Goal: Information Seeking & Learning: Learn about a topic

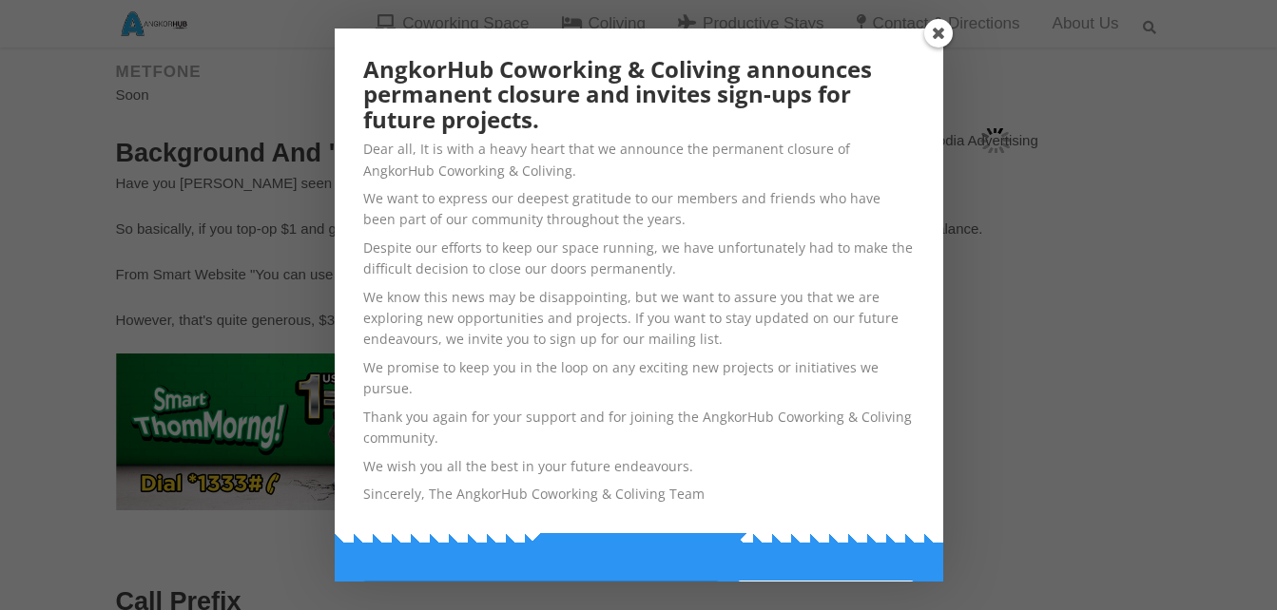
scroll to position [666, 0]
click at [938, 32] on span at bounding box center [938, 33] width 29 height 29
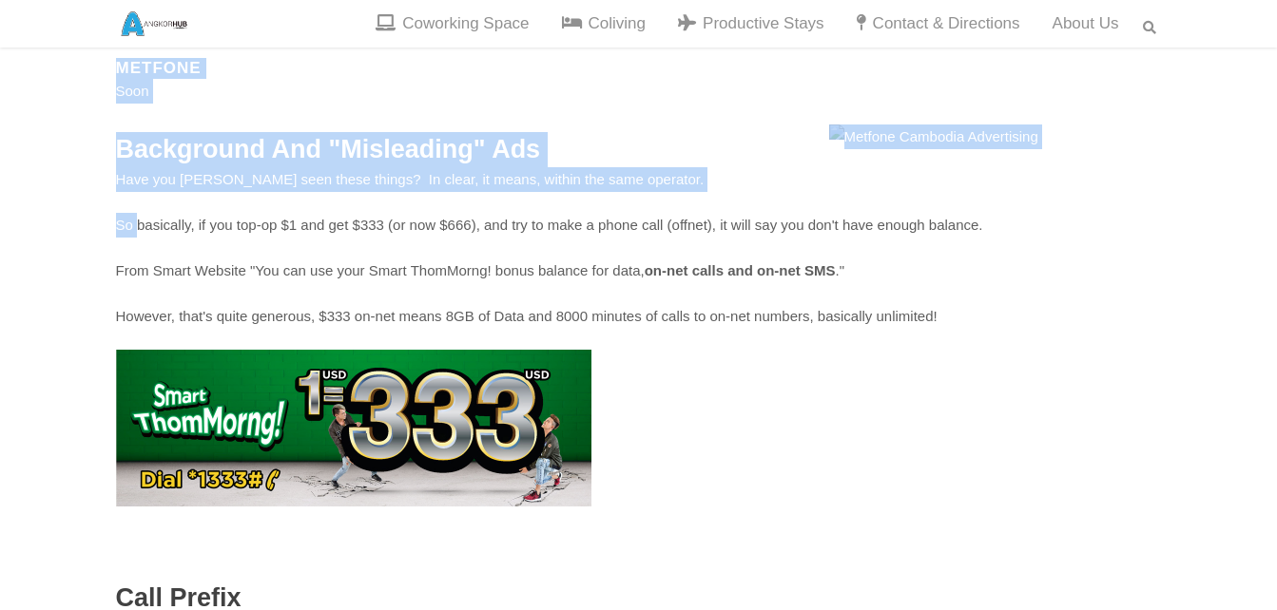
drag, startPoint x: 107, startPoint y: 220, endPoint x: 139, endPoint y: 222, distance: 31.4
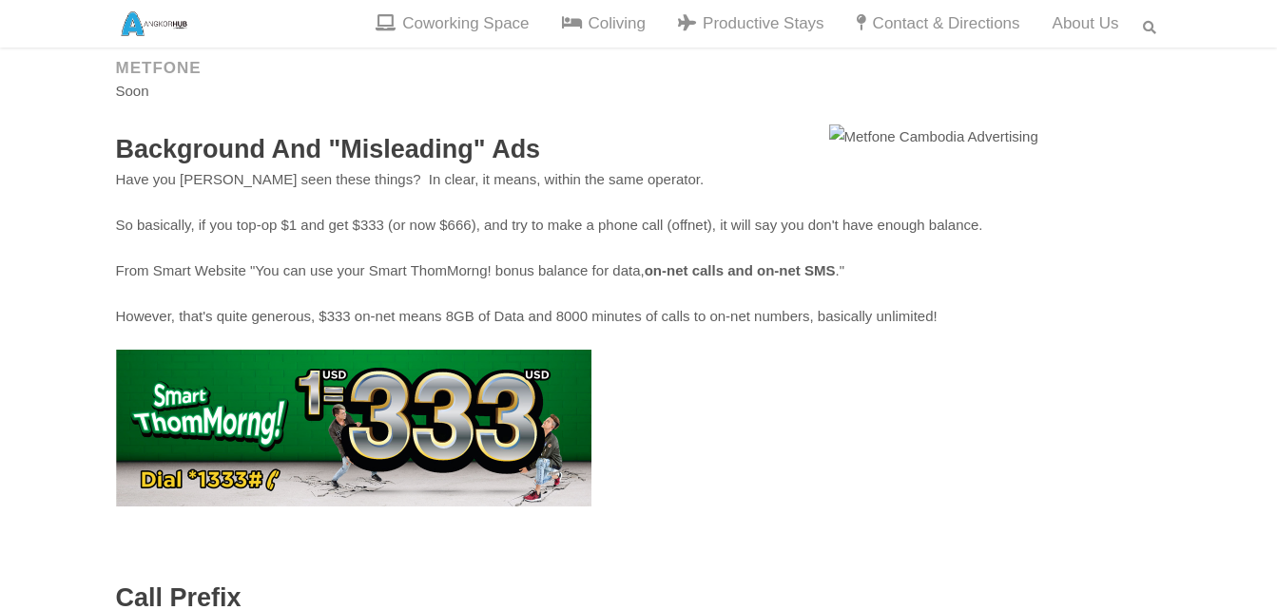
drag, startPoint x: 139, startPoint y: 222, endPoint x: 158, endPoint y: 236, distance: 23.8
click at [158, 236] on p "So basically, if you top-op $1 and get $333 (or now $666), and try to make a ph…" at bounding box center [639, 225] width 1046 height 25
drag, startPoint x: 785, startPoint y: 228, endPoint x: 906, endPoint y: 228, distance: 120.8
click at [906, 228] on p "So basically, if you top-op $1 and get $333 (or now $666), and try to make a ph…" at bounding box center [639, 225] width 1046 height 25
drag, startPoint x: 906, startPoint y: 228, endPoint x: 916, endPoint y: 274, distance: 46.6
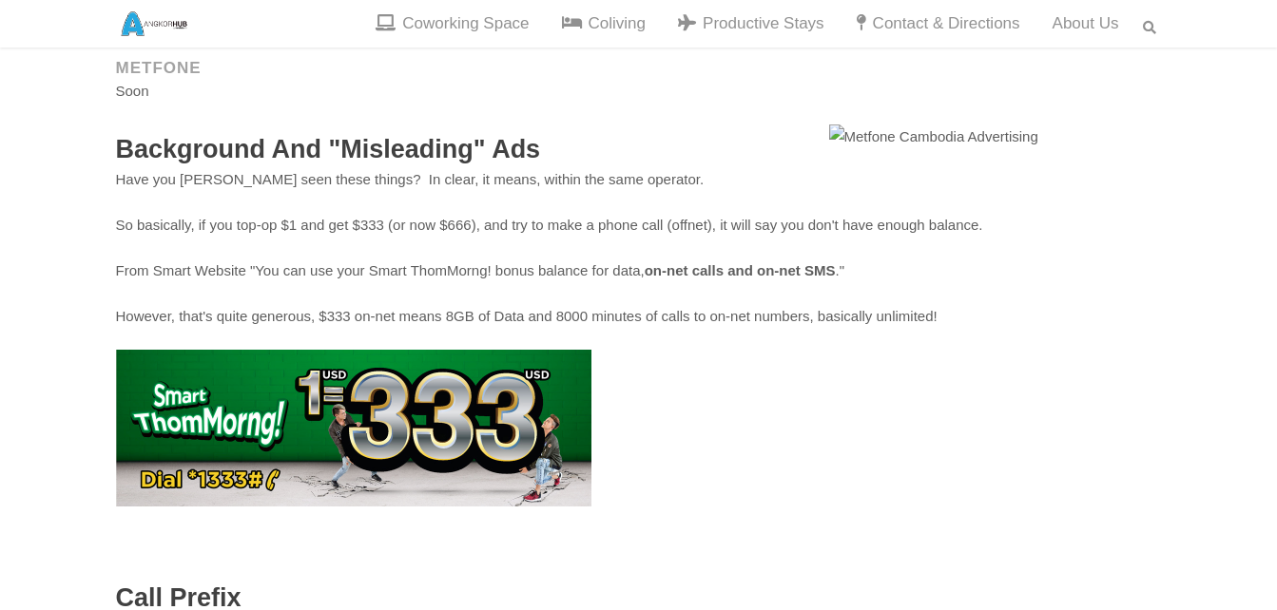
click at [920, 272] on p "From Smart Website "You can use your Smart ThomMorng! bonus balance for data, o…" at bounding box center [639, 271] width 1046 height 25
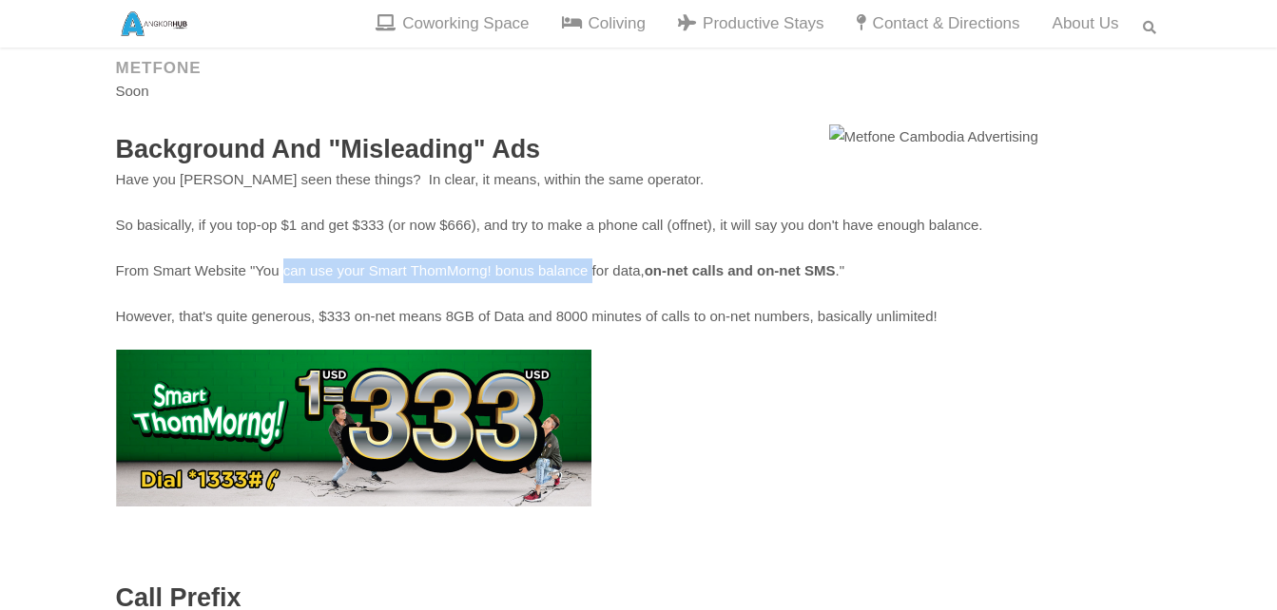
drag, startPoint x: 284, startPoint y: 261, endPoint x: 587, endPoint y: 278, distance: 302.8
click at [587, 278] on p "From Smart Website "You can use your Smart ThomMorng! bonus balance for data, o…" at bounding box center [639, 271] width 1046 height 25
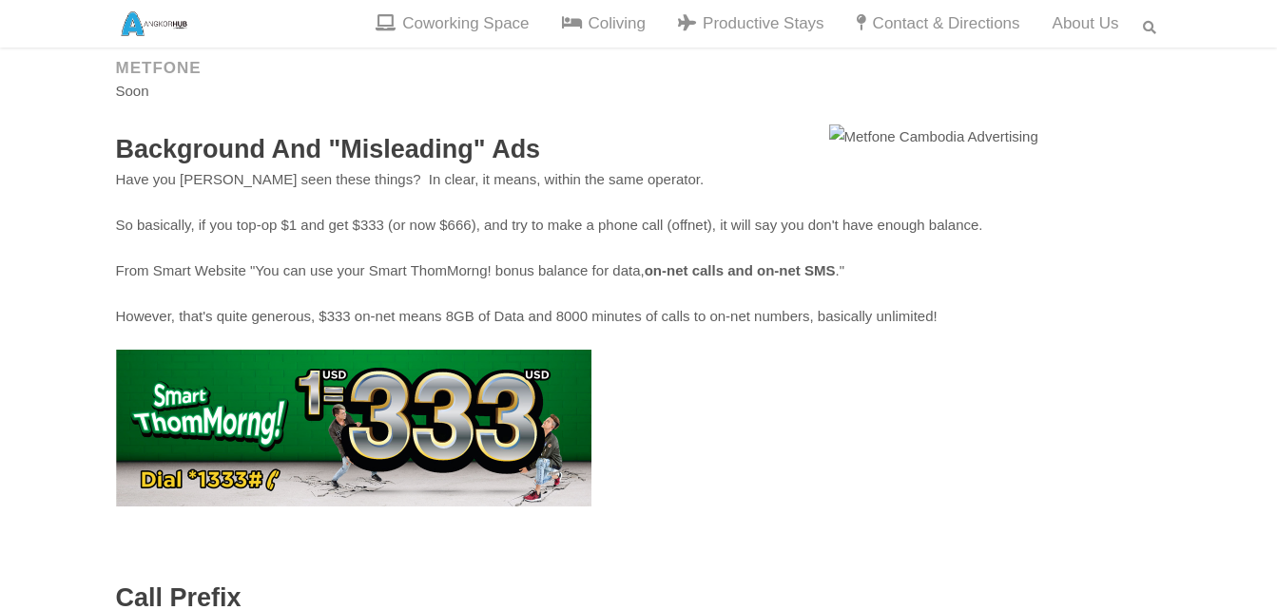
drag, startPoint x: 587, startPoint y: 278, endPoint x: 623, endPoint y: 334, distance: 66.7
click at [623, 334] on div "[DATE] Mobile Phone Survival Guide in [GEOGRAPHIC_DATA] Posted at 10:50h in [GE…" at bounding box center [639, 411] width 1046 height 1925
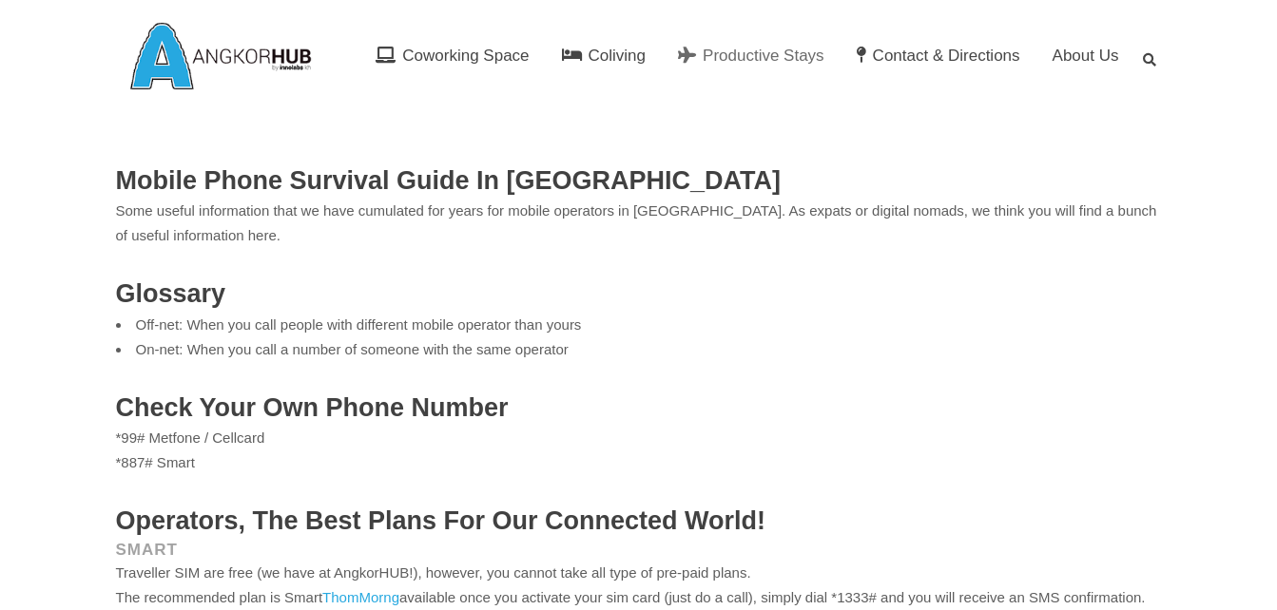
scroll to position [0, 0]
